Goal: Check status

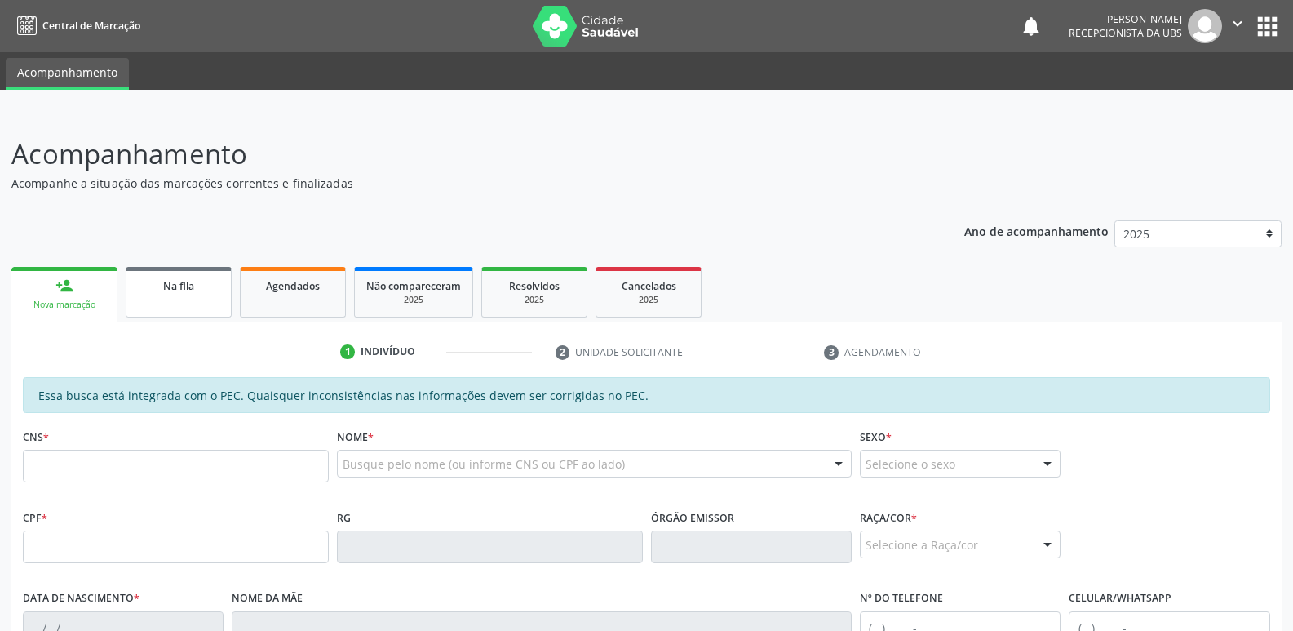
click at [175, 308] on link "Na fila" at bounding box center [179, 292] width 106 height 51
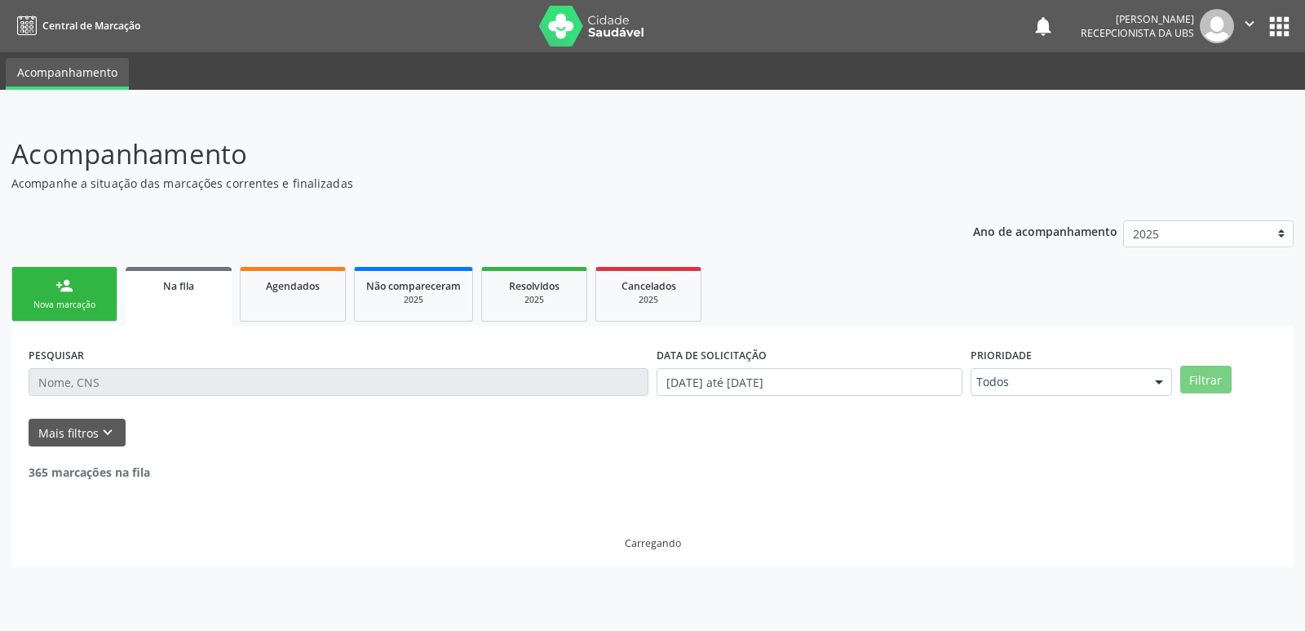
click at [222, 379] on input "text" at bounding box center [339, 382] width 620 height 28
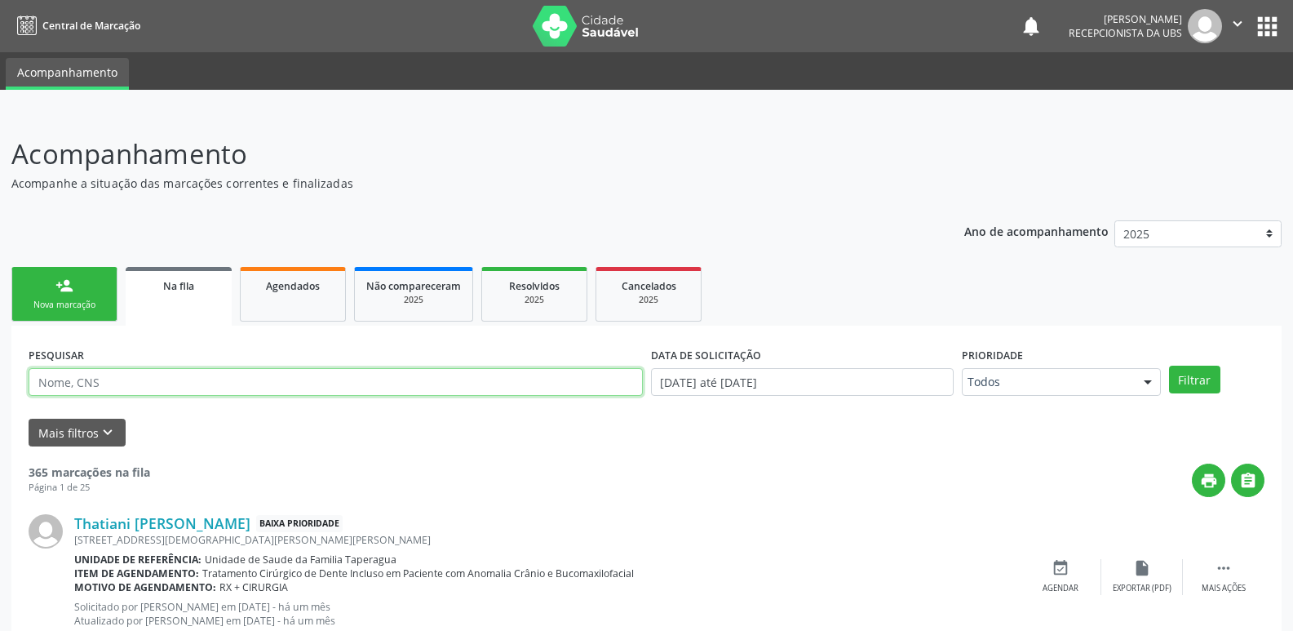
click at [222, 379] on input "text" at bounding box center [336, 382] width 614 height 28
paste input "700209400098629"
type input "700209400098629"
click at [1169, 365] on button "Filtrar" at bounding box center [1194, 379] width 51 height 28
